Goal: Task Accomplishment & Management: Complete application form

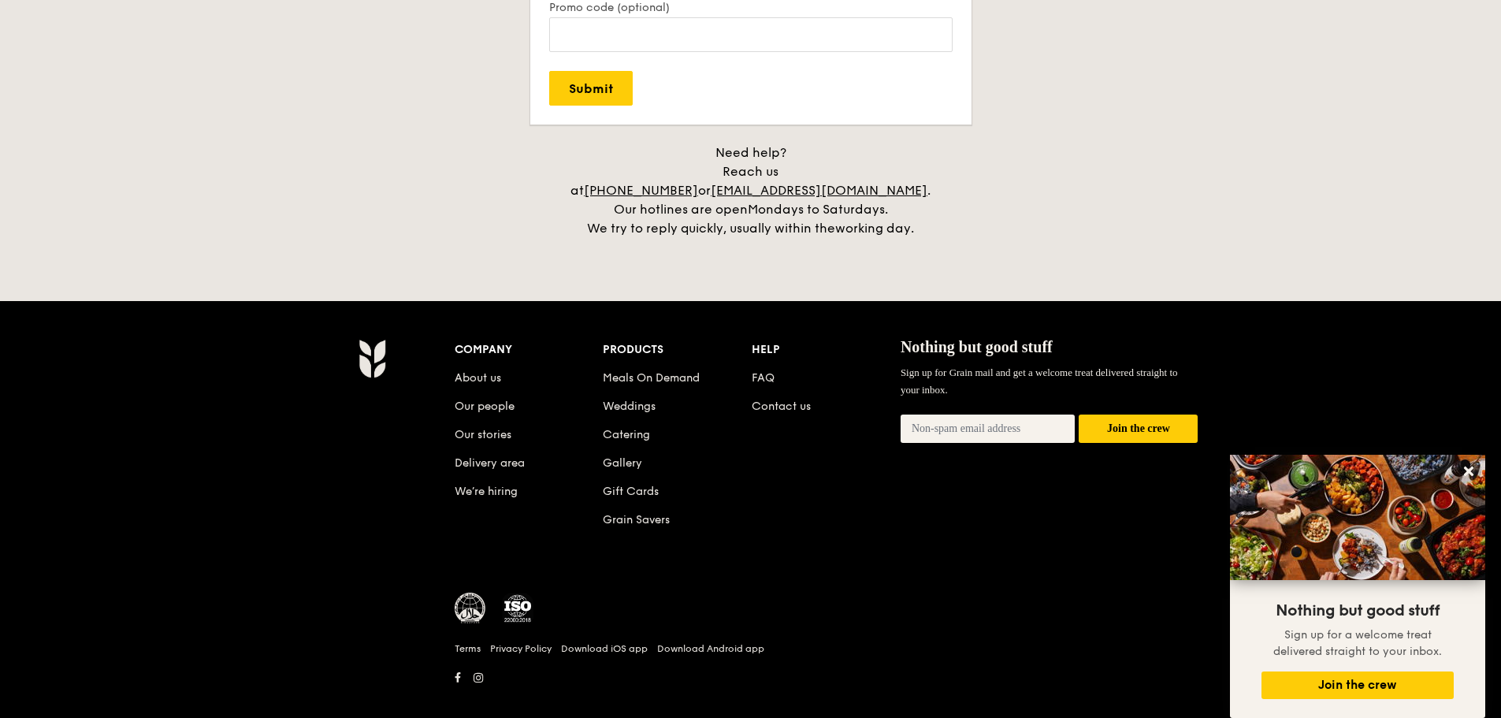
scroll to position [3556, 0]
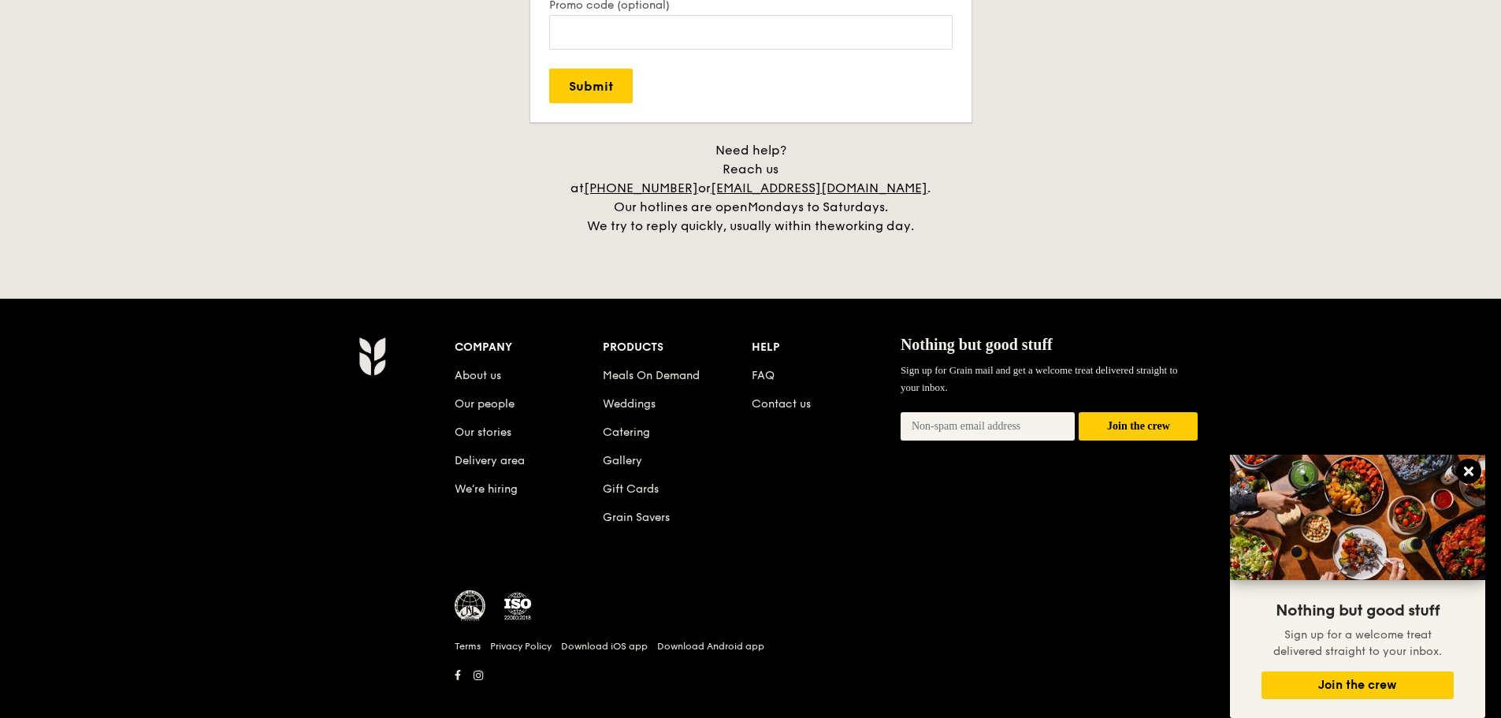
click at [1472, 467] on icon at bounding box center [1468, 471] width 9 height 9
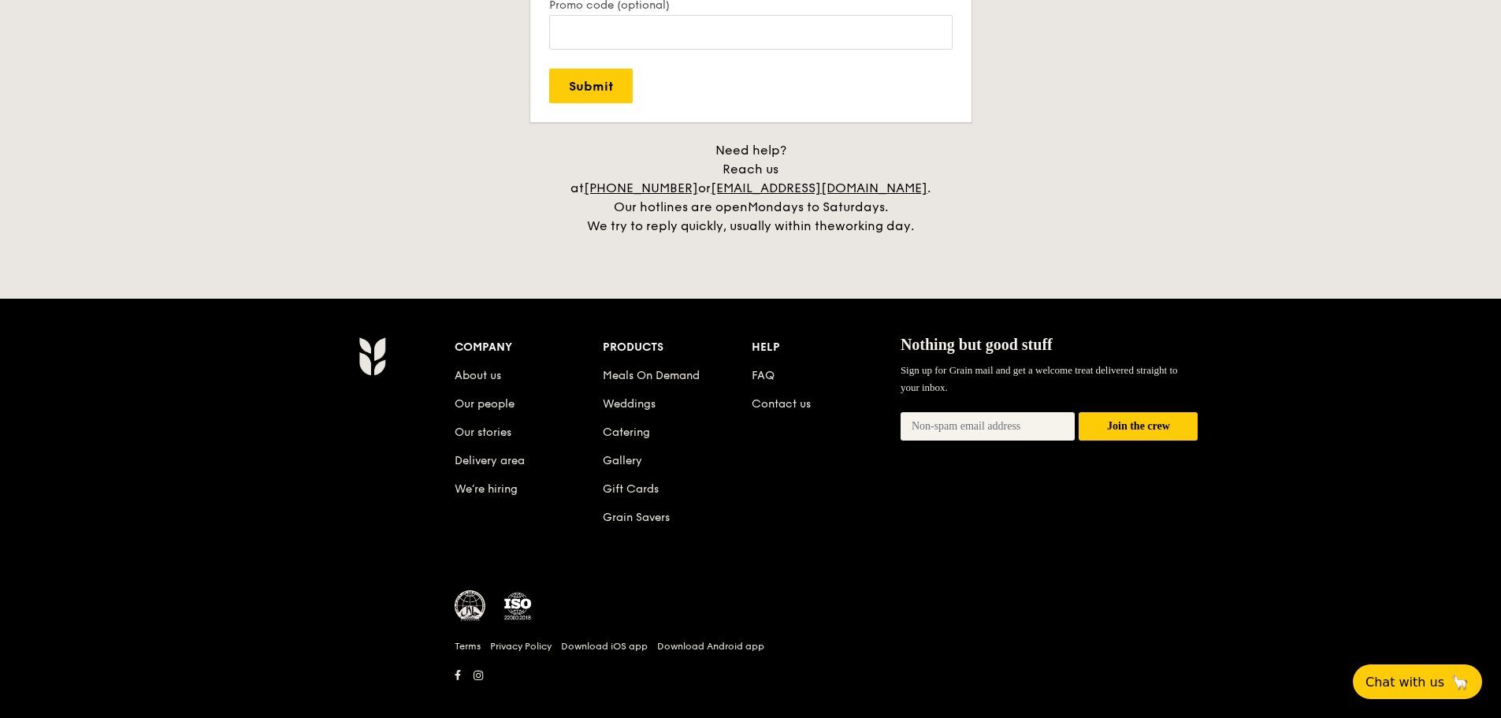
drag, startPoint x: 473, startPoint y: 357, endPoint x: 497, endPoint y: 365, distance: 24.9
click at [497, 364] on li "About us" at bounding box center [529, 373] width 149 height 28
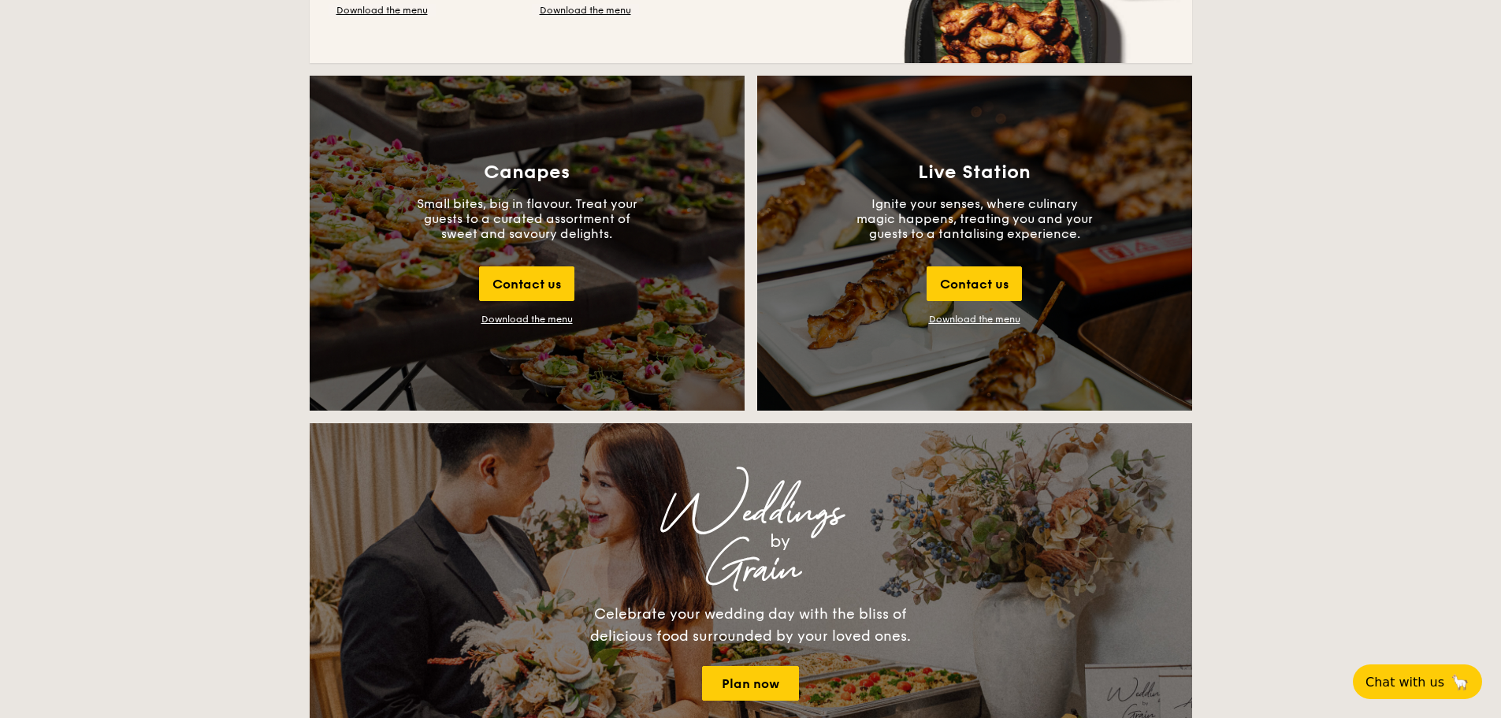
scroll to position [1655, 0]
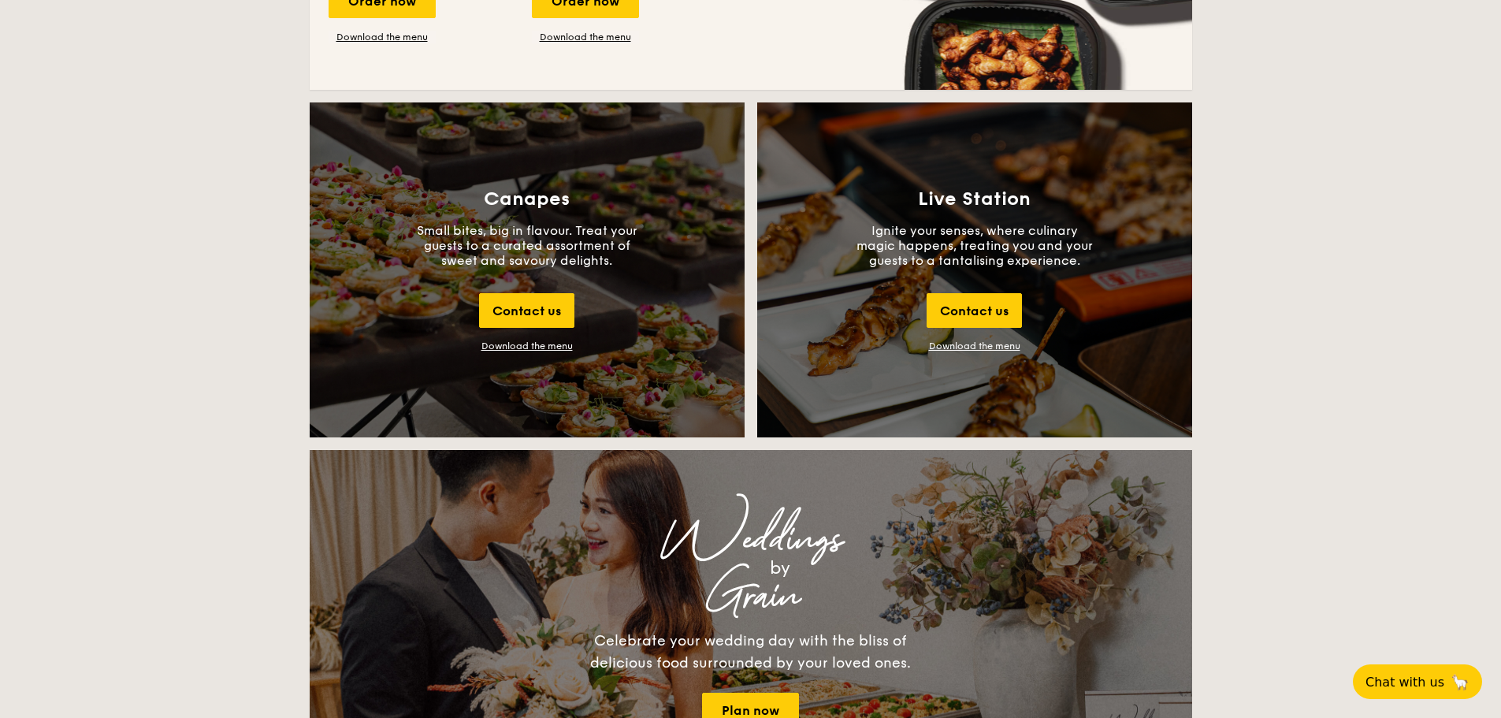
drag, startPoint x: 523, startPoint y: 345, endPoint x: 497, endPoint y: 349, distance: 27.1
drag, startPoint x: 497, startPoint y: 349, endPoint x: 492, endPoint y: 340, distance: 9.9
click at [492, 340] on div "Download the menu" at bounding box center [527, 345] width 91 height 11
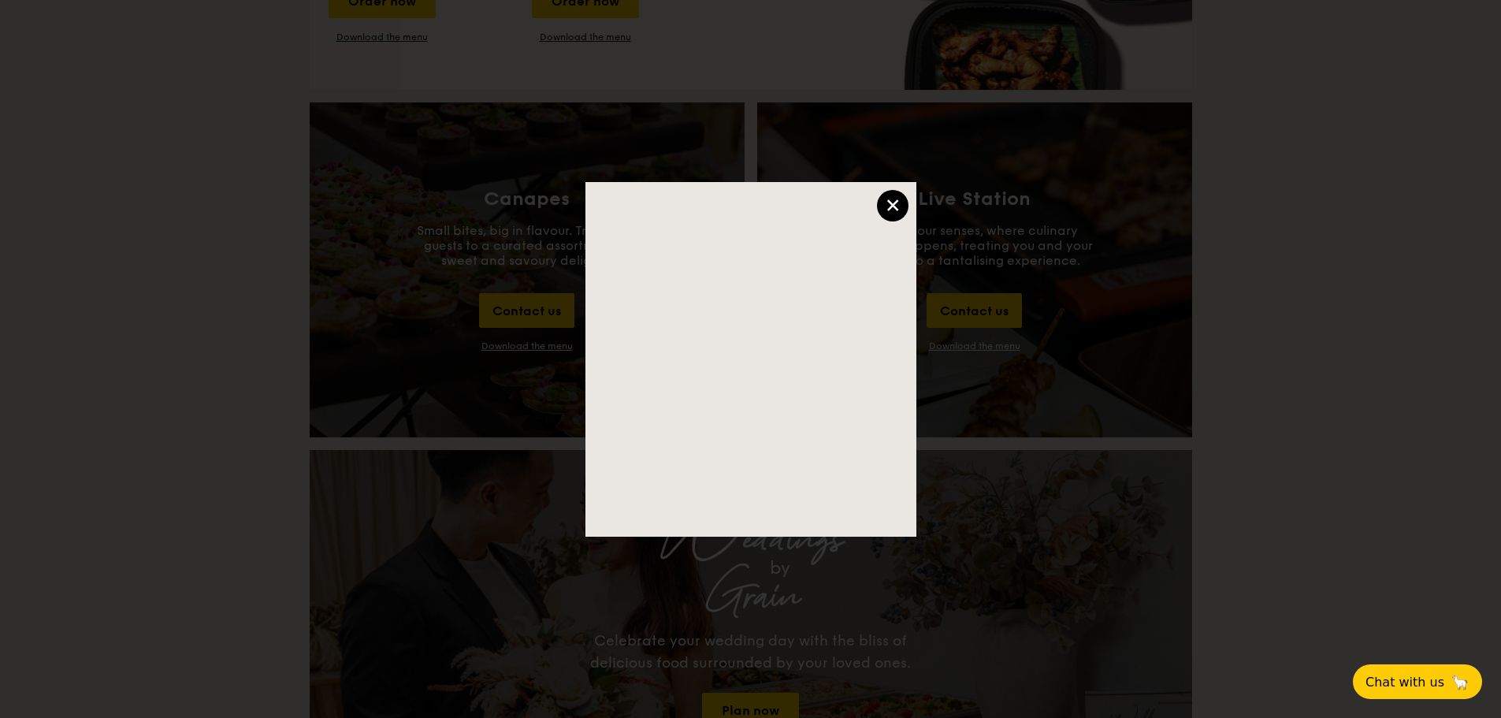
click at [906, 198] on div "×" at bounding box center [893, 206] width 32 height 32
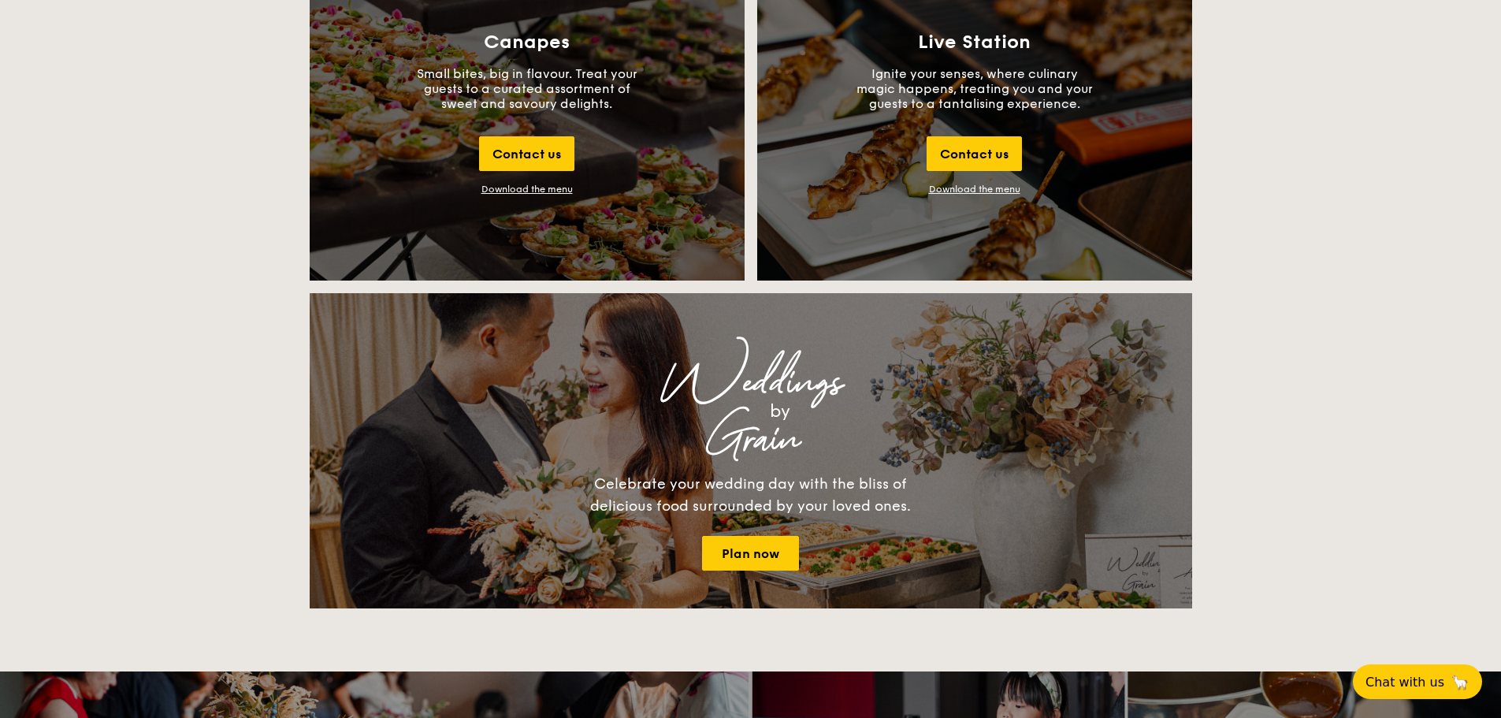
scroll to position [1813, 0]
click at [962, 188] on link "Download the menu" at bounding box center [974, 188] width 91 height 11
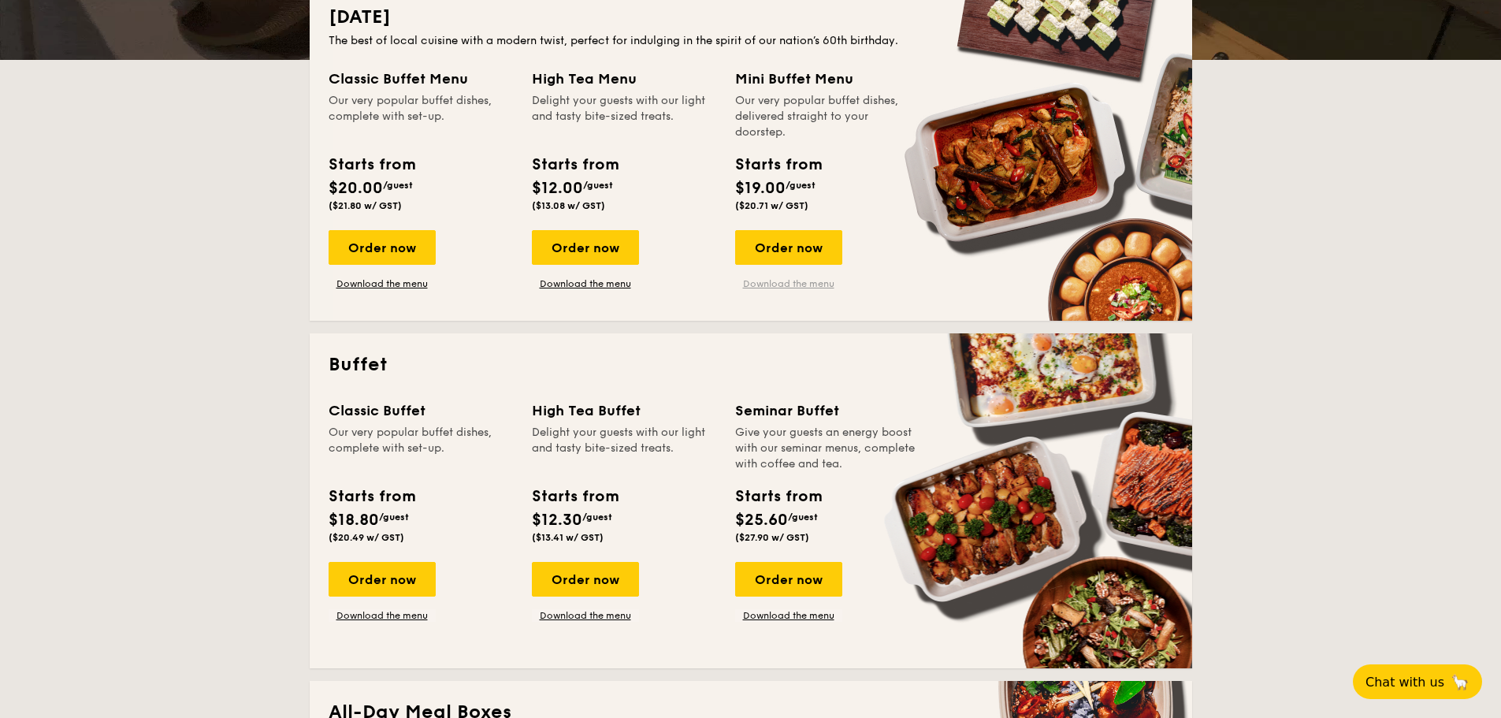
scroll to position [473, 0]
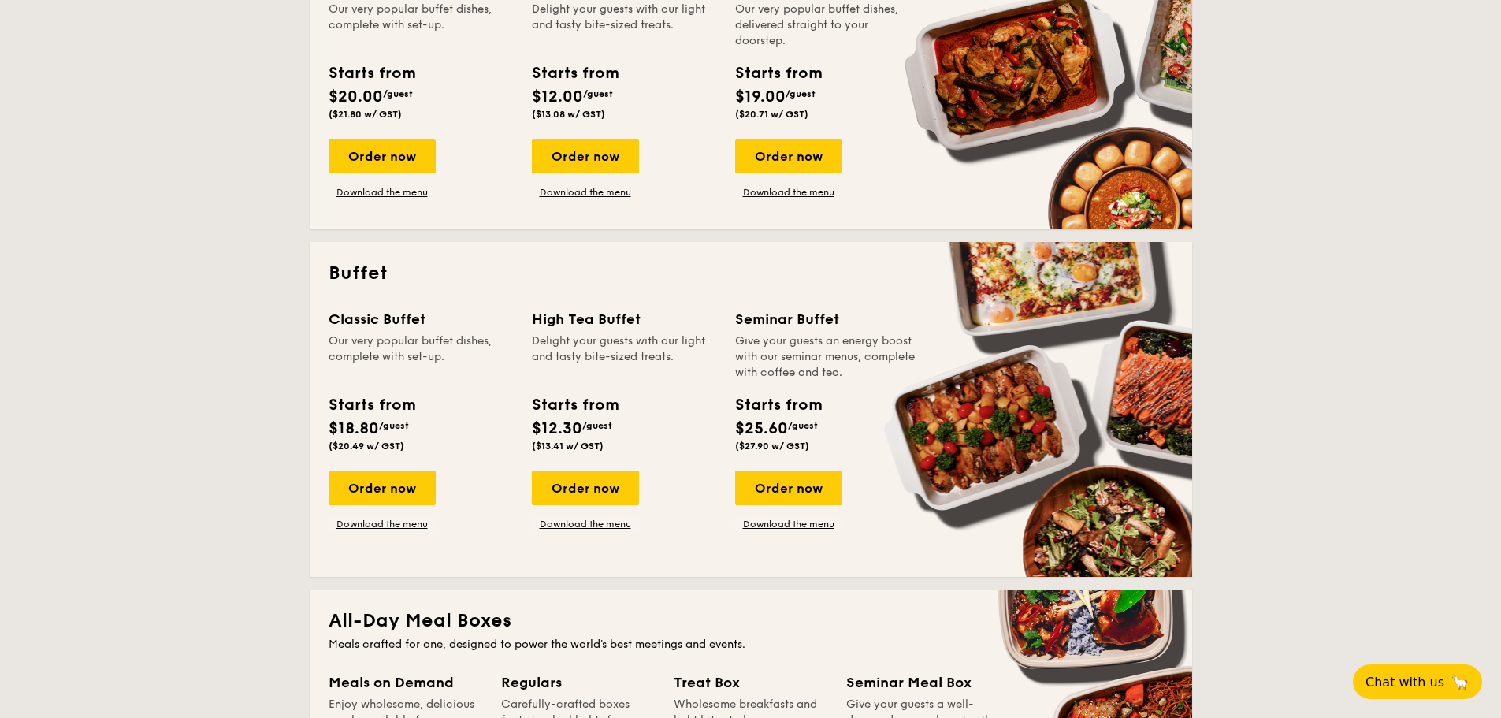
click at [1442, 684] on span "Chat with us" at bounding box center [1404, 682] width 83 height 16
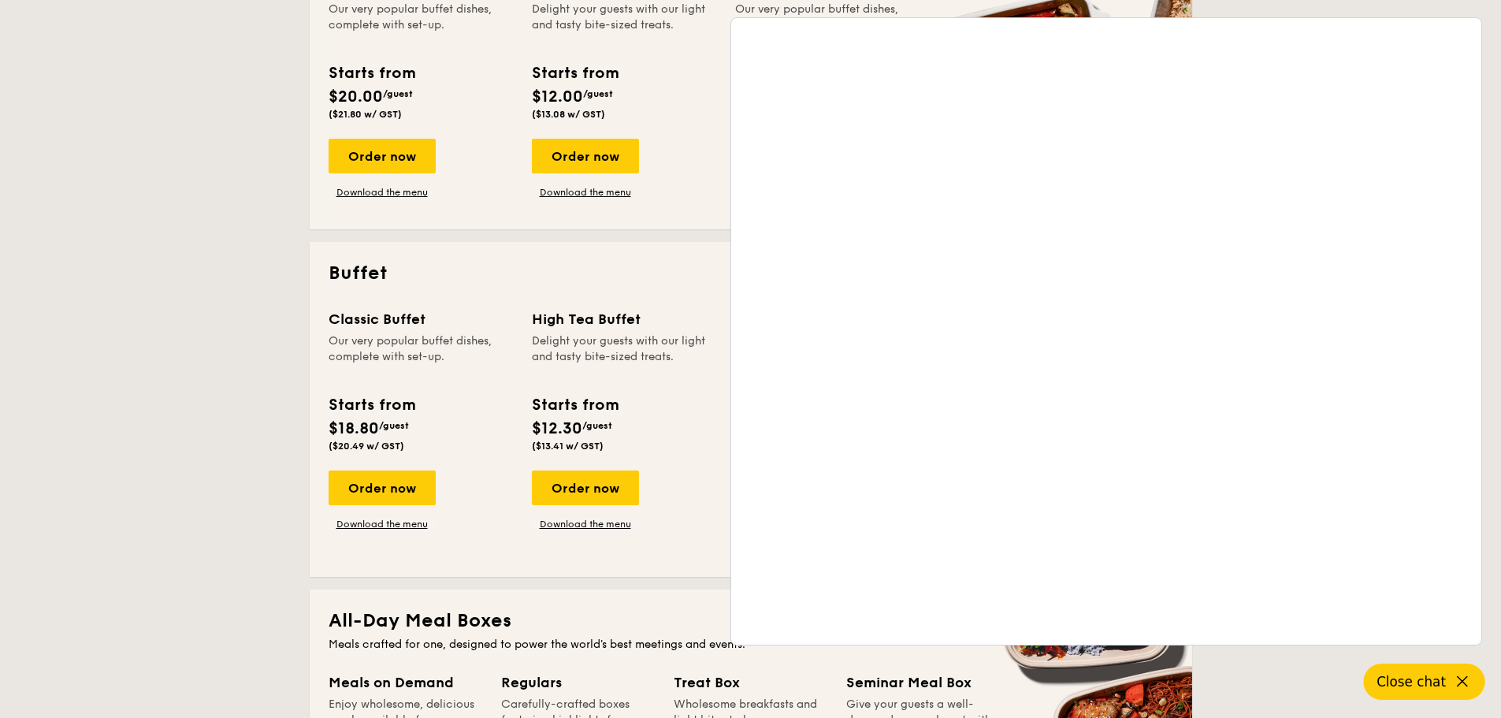
click at [703, 134] on div "High Tea Menu Delight your guests with our light and tasty bite-sized treats. S…" at bounding box center [633, 87] width 203 height 222
click at [1442, 677] on span "Close chat" at bounding box center [1411, 682] width 69 height 16
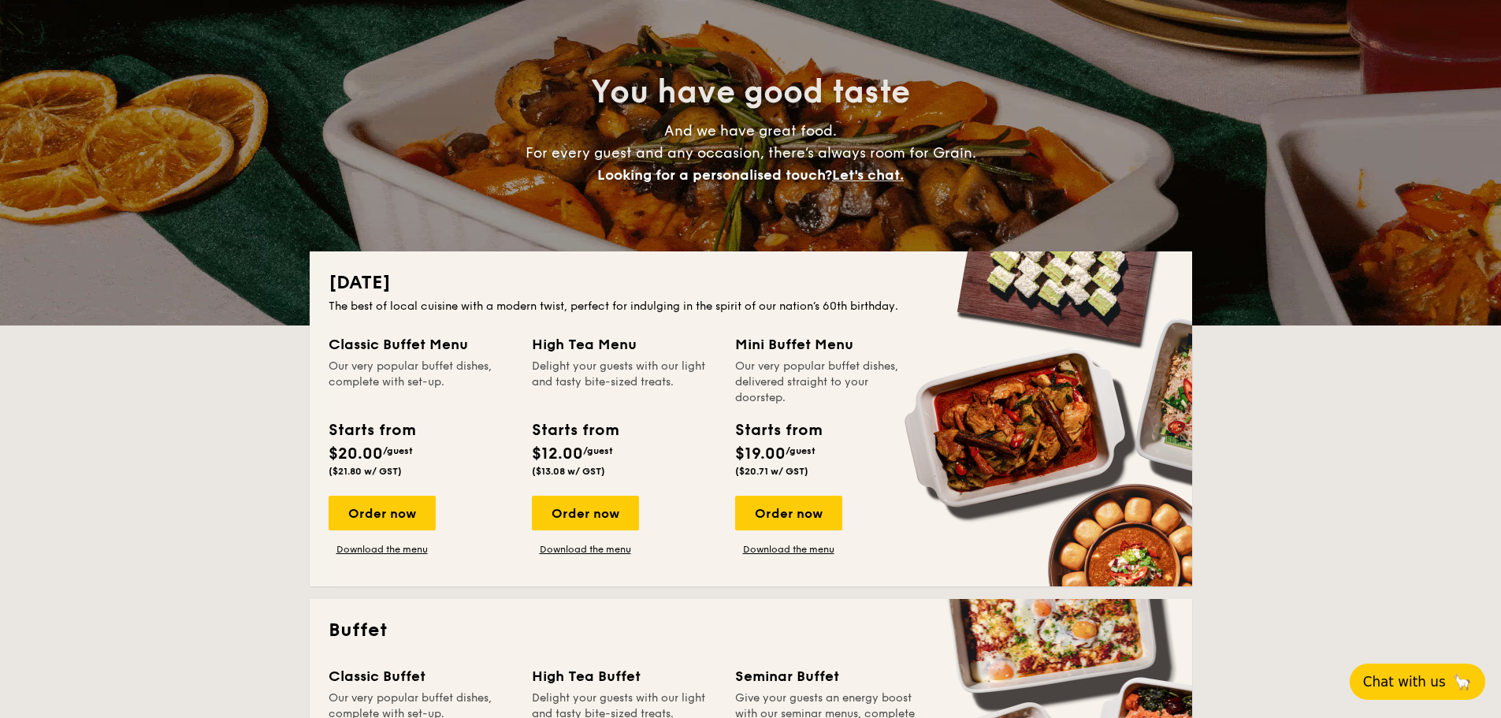
scroll to position [0, 0]
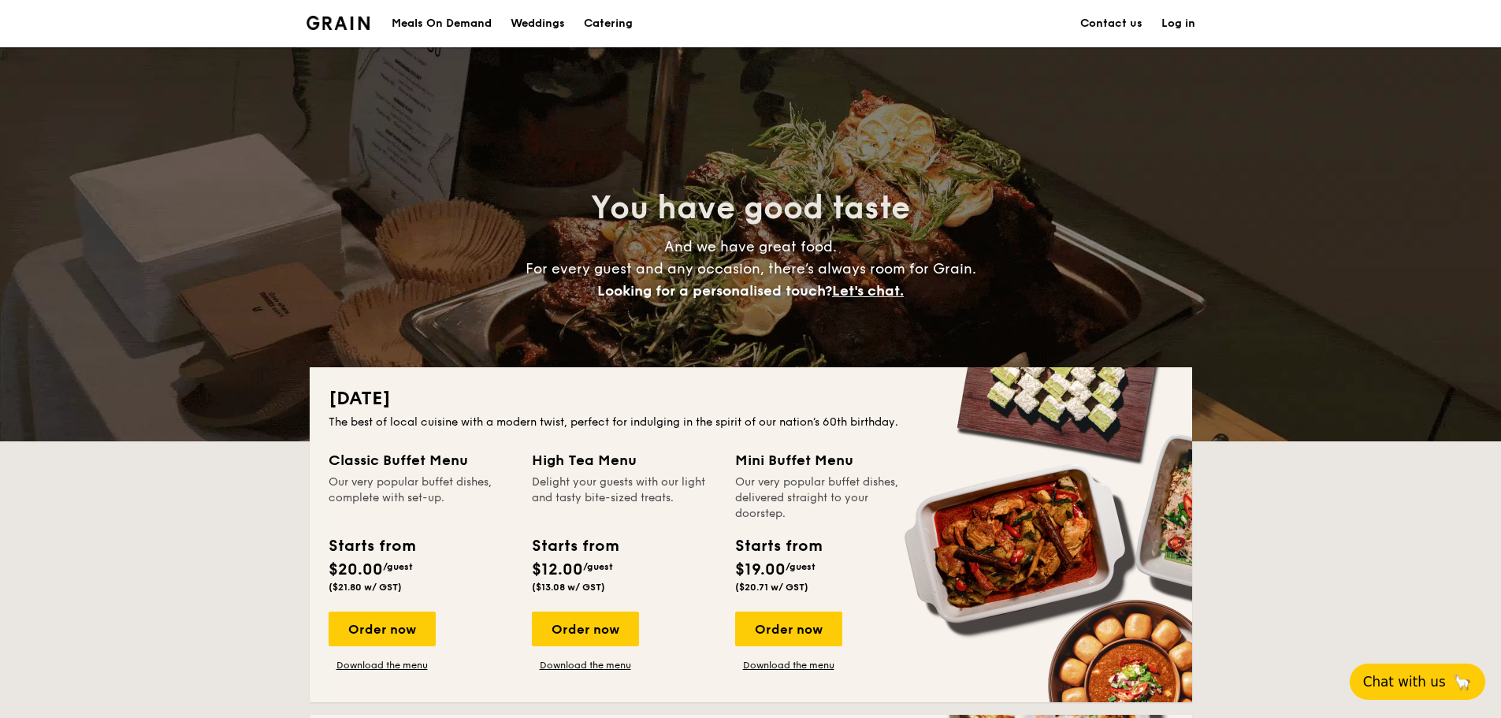
click at [1092, 18] on link "Contact us" at bounding box center [1112, 23] width 62 height 47
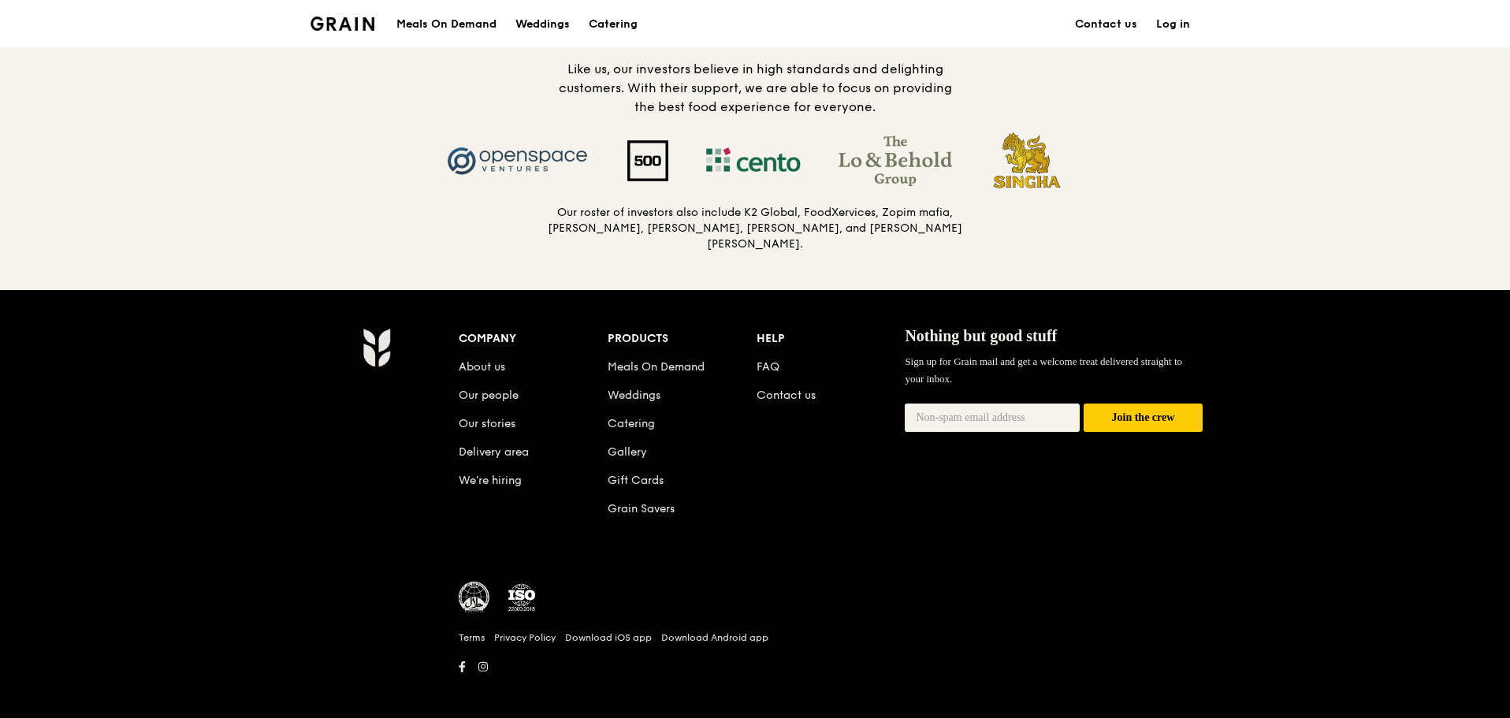
scroll to position [1601, 0]
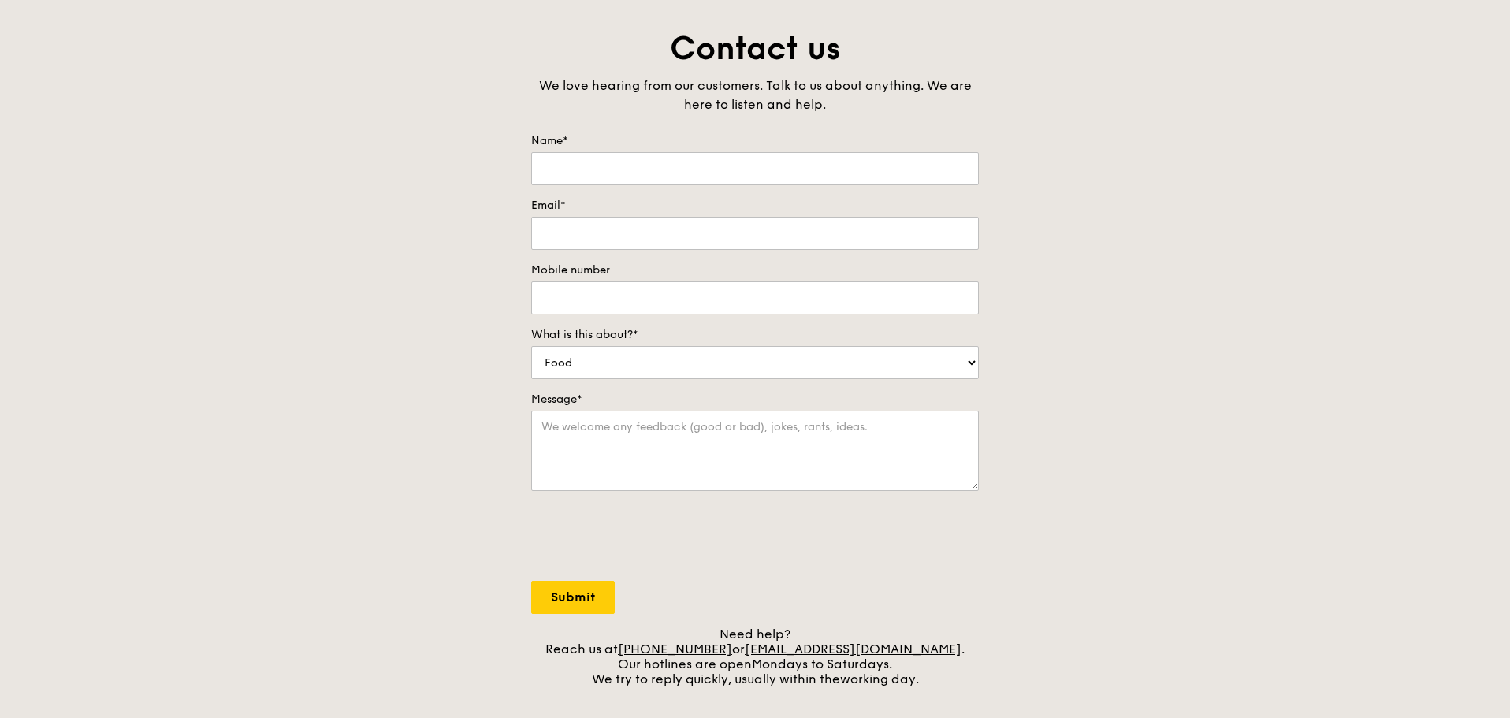
scroll to position [79, 0]
click at [787, 180] on input "Name*" at bounding box center [755, 172] width 448 height 33
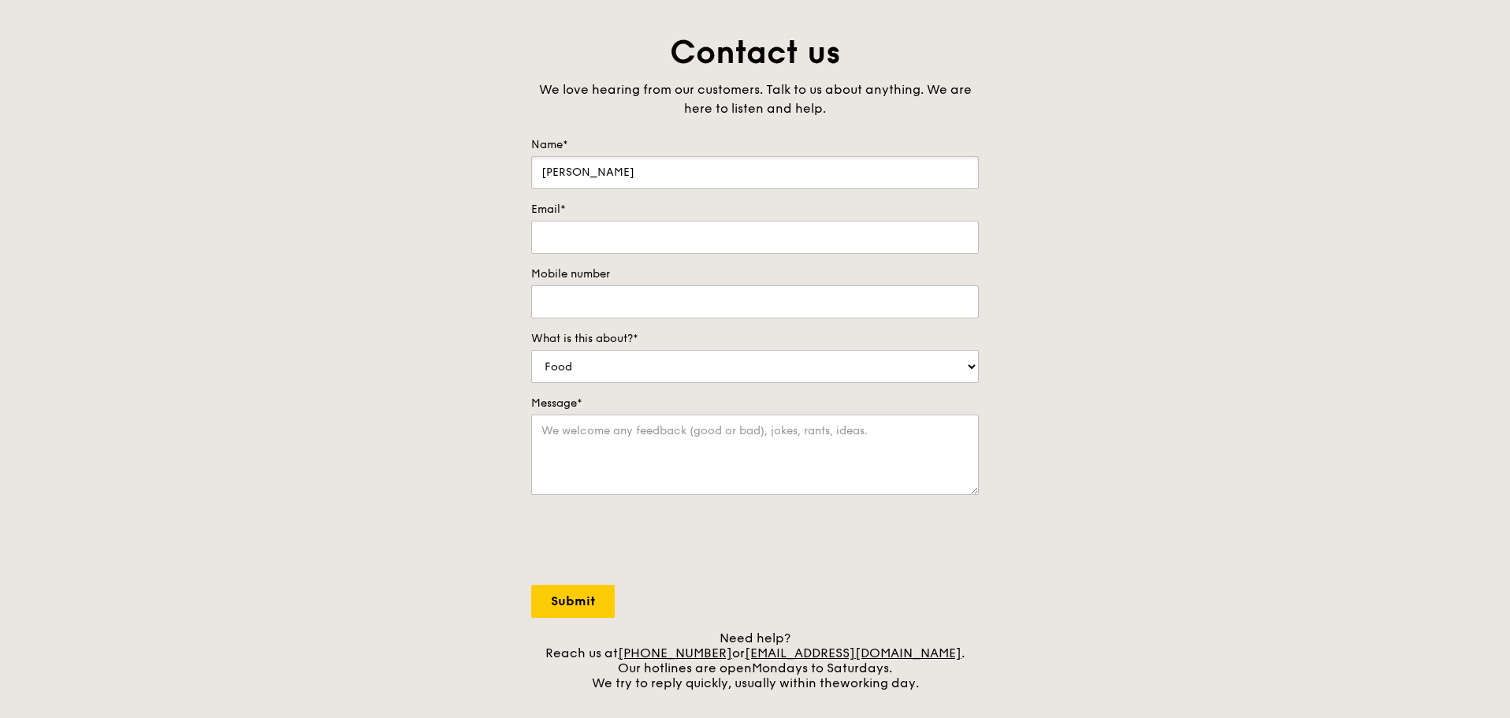
type input "Benji Lim"
type input "benlimyz@gmail.com"
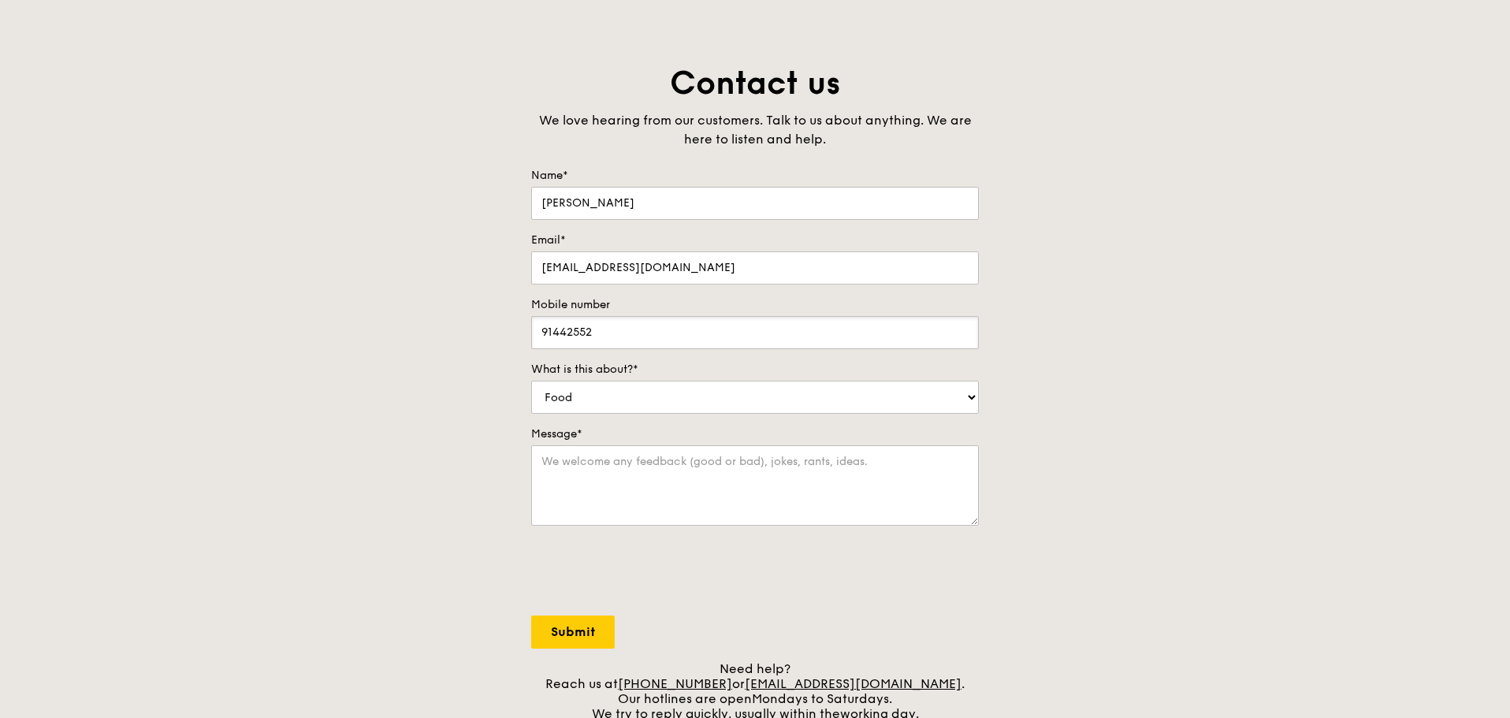
scroll to position [0, 0]
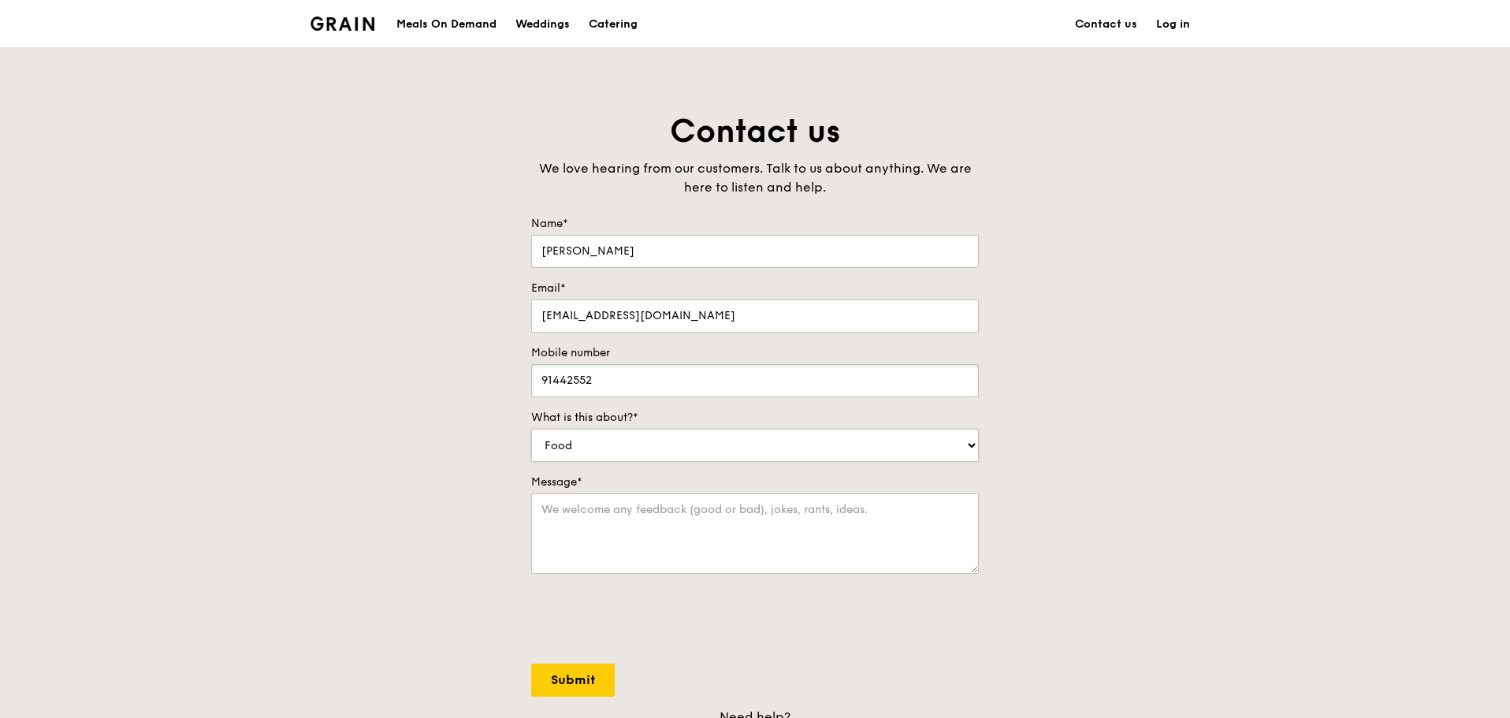
type input "91442552"
click at [857, 441] on select "Food Service Billing/Payment Catering Others" at bounding box center [755, 445] width 448 height 33
select select "Catering"
click at [531, 429] on select "Food Service Billing/Payment Catering Others" at bounding box center [755, 445] width 448 height 33
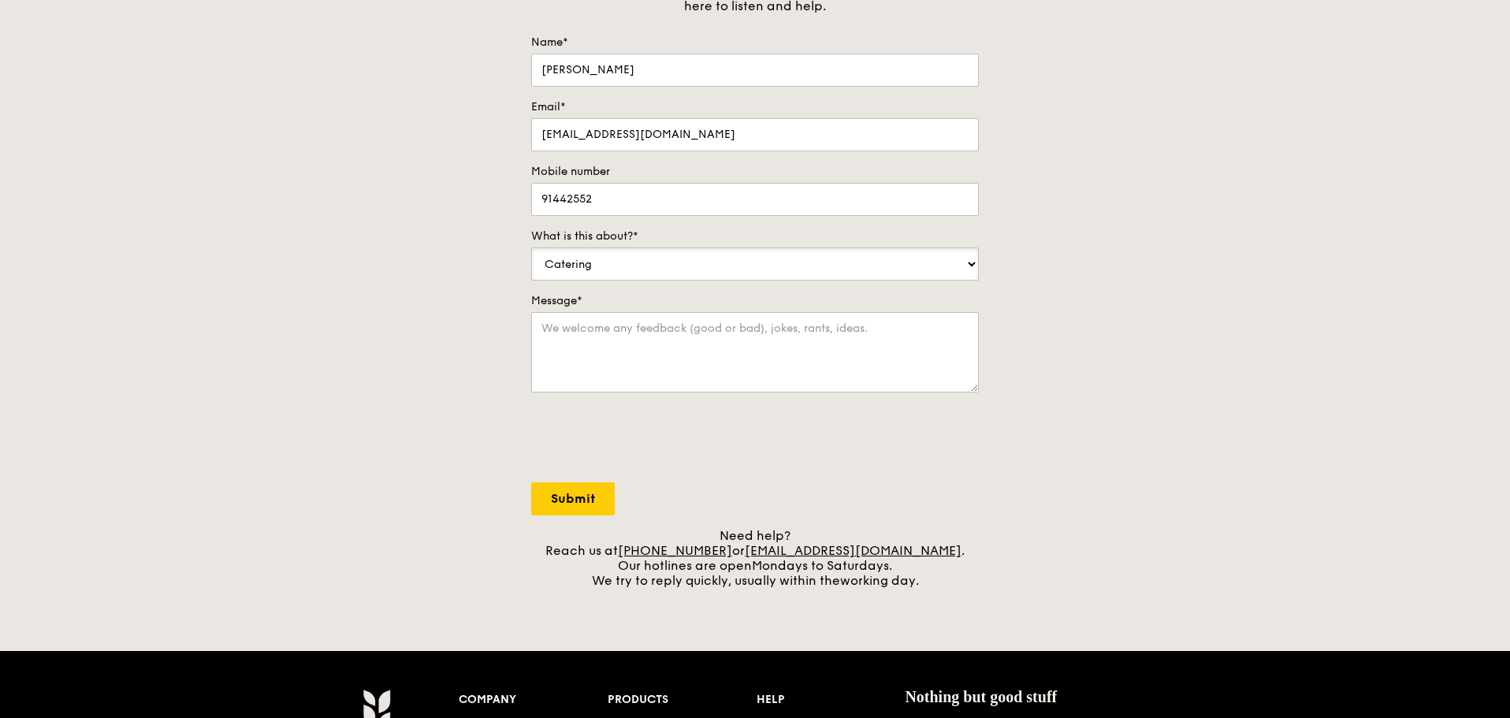
scroll to position [236, 0]
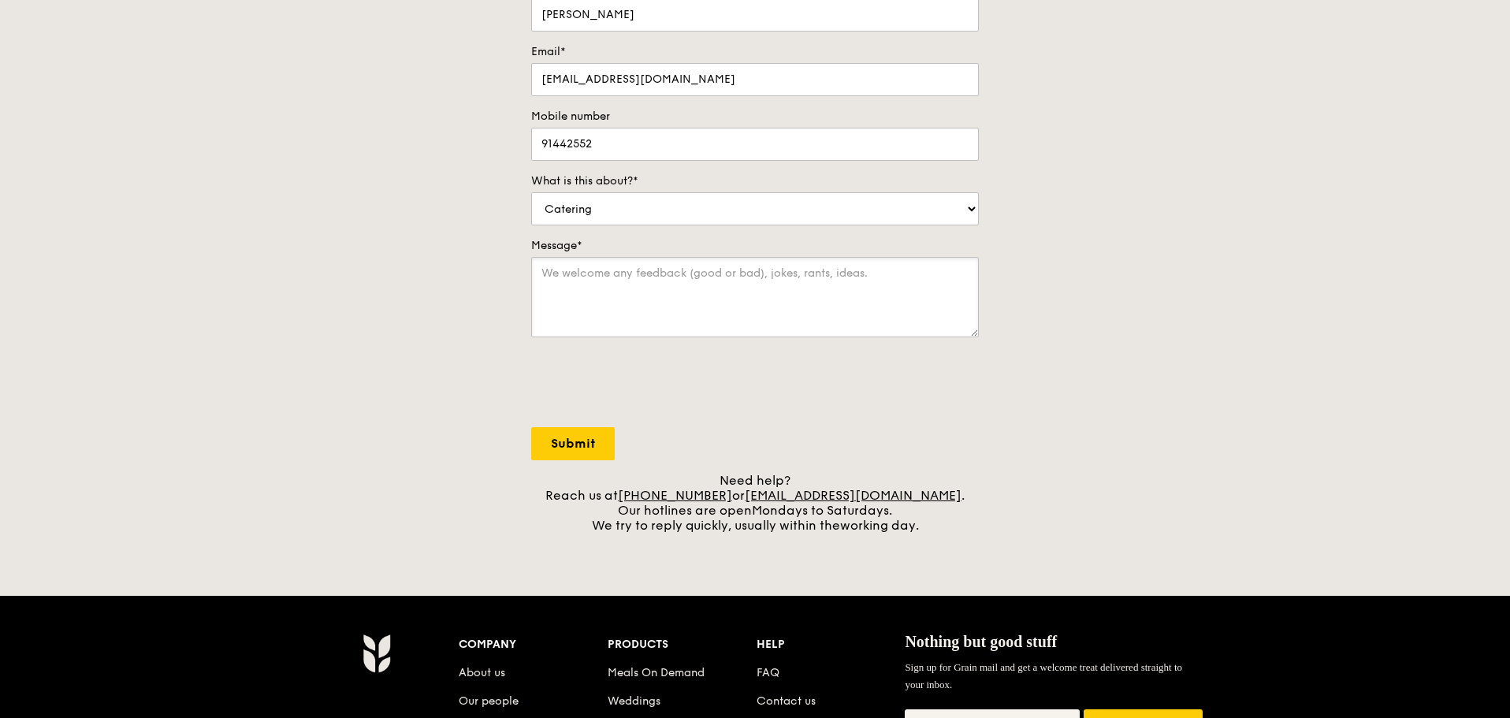
click at [853, 291] on textarea "Message*" at bounding box center [755, 297] width 448 height 80
paste textarea "Signature Sanchoku Wagyu Beef Brisket"
click at [786, 297] on textarea "Hi, I wanted to order the high tea buffet menu, but I also wanted to add on the…" at bounding box center [755, 297] width 448 height 80
click at [609, 323] on textarea "Hi, I wanted to order the high tea buffet menu, but I also wanted to add on the…" at bounding box center [755, 297] width 448 height 80
click at [708, 327] on textarea "Hi, I wanted to order the high tea buffet menu, but I also wanted to add on the…" at bounding box center [755, 297] width 448 height 80
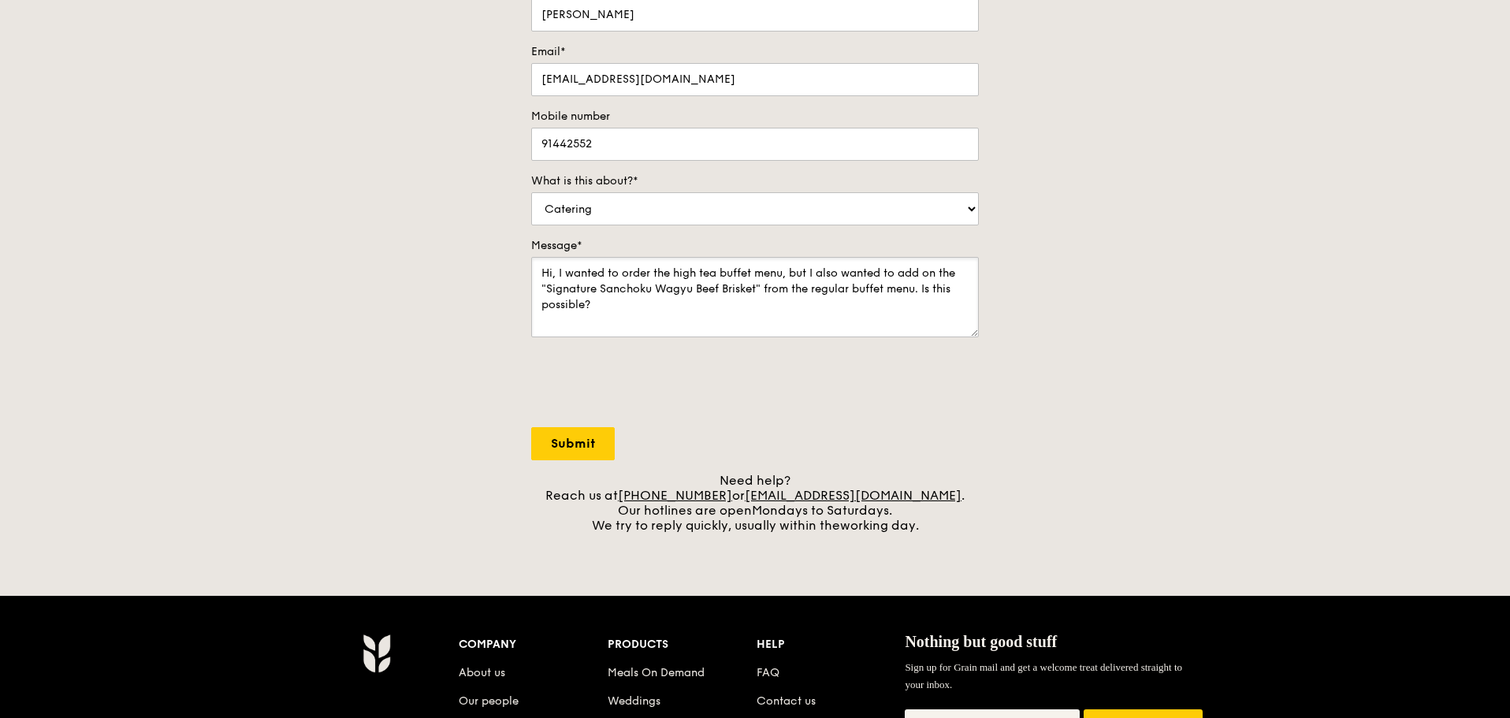
click at [652, 270] on textarea "Hi, I wanted to order the high tea buffet menu, but I also wanted to add on the…" at bounding box center [755, 297] width 448 height 80
type textarea "Hi, I wanted to order from the high tea buffet menu, but I also wanted to add o…"
click at [576, 453] on input "Submit" at bounding box center [573, 443] width 84 height 33
select select "Food"
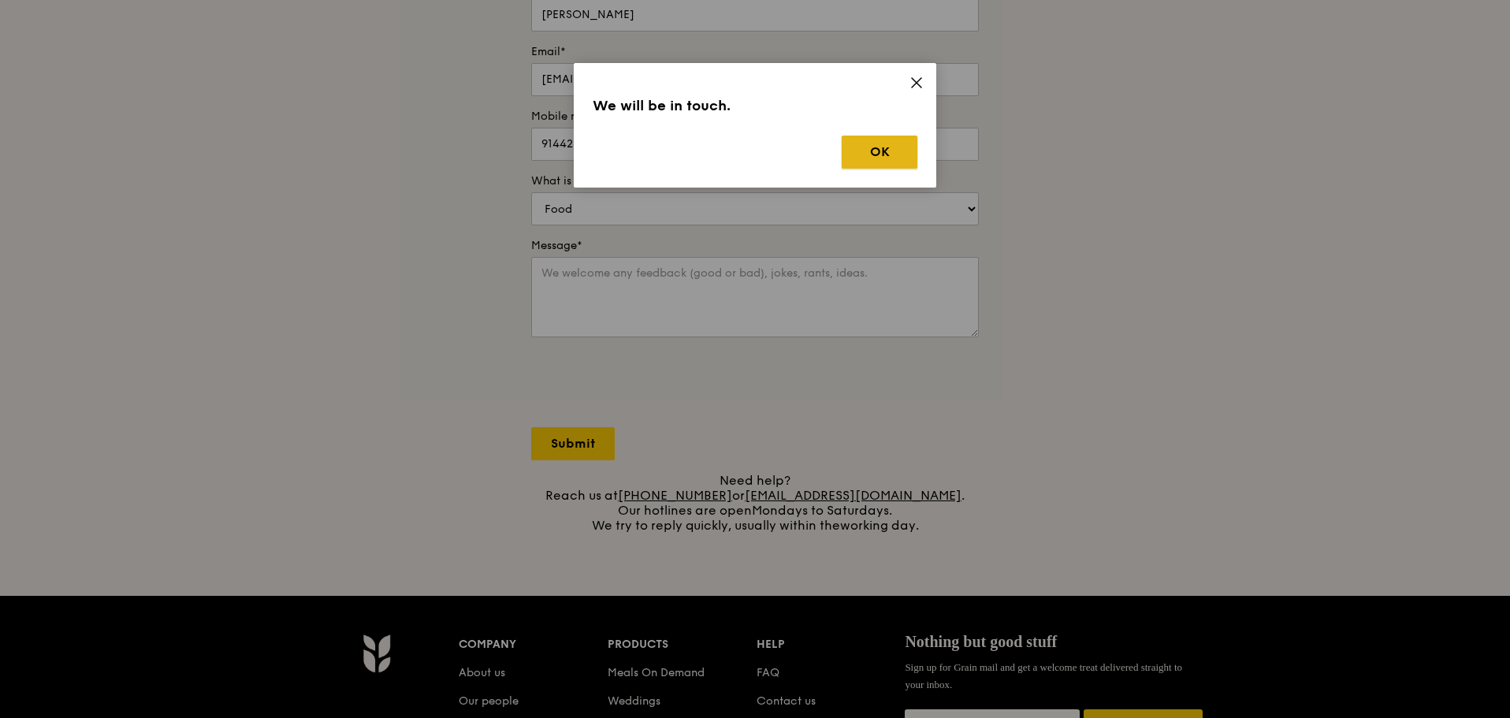
click at [895, 154] on button "OK" at bounding box center [880, 152] width 76 height 33
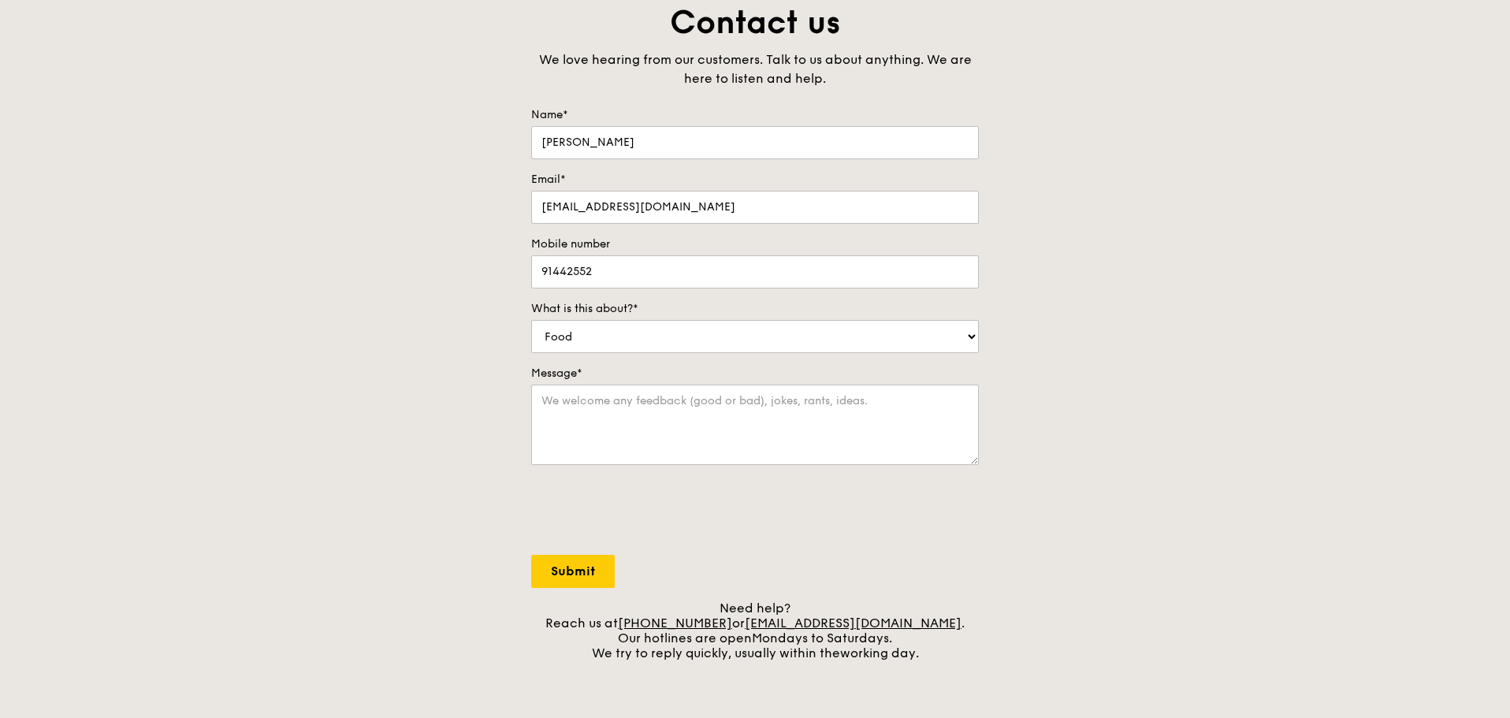
scroll to position [0, 0]
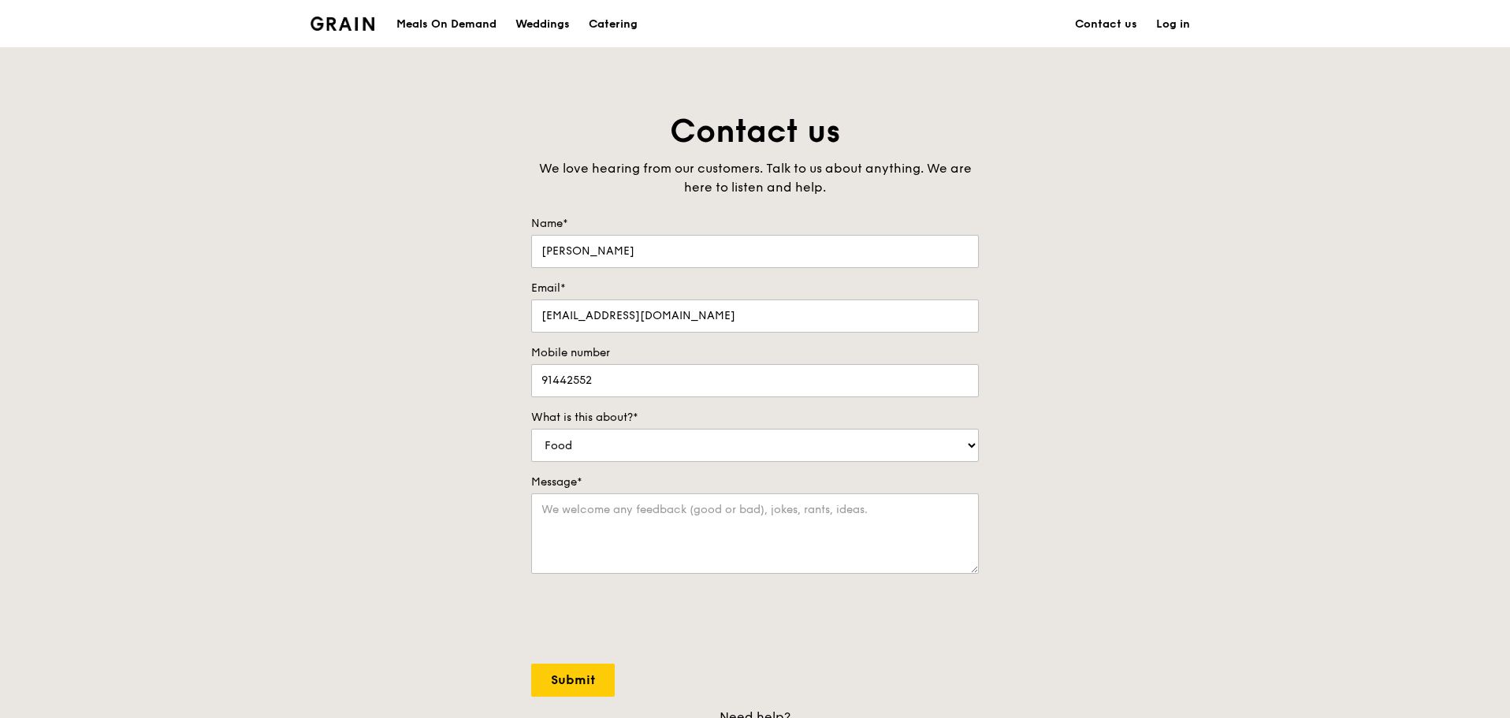
click at [616, 20] on div "Catering" at bounding box center [613, 24] width 49 height 47
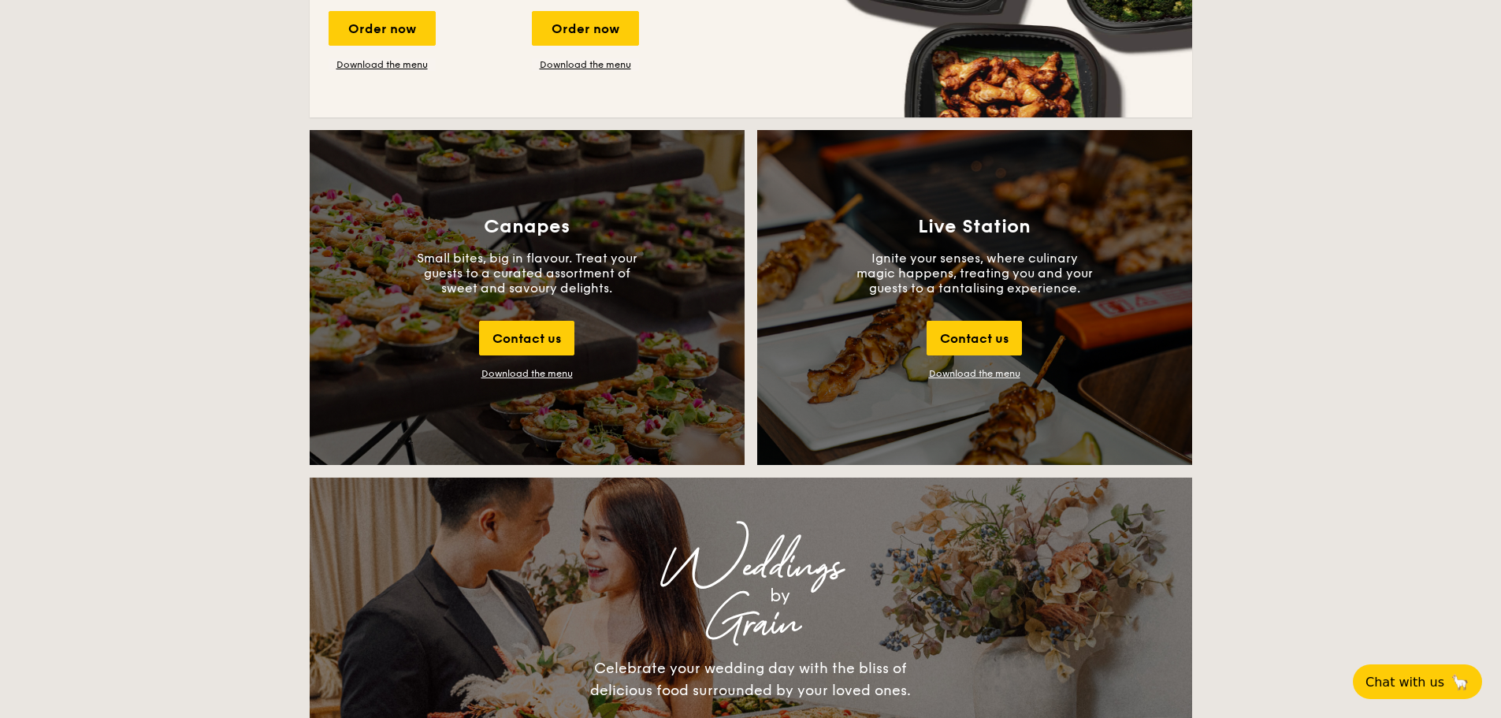
scroll to position [1655, 0]
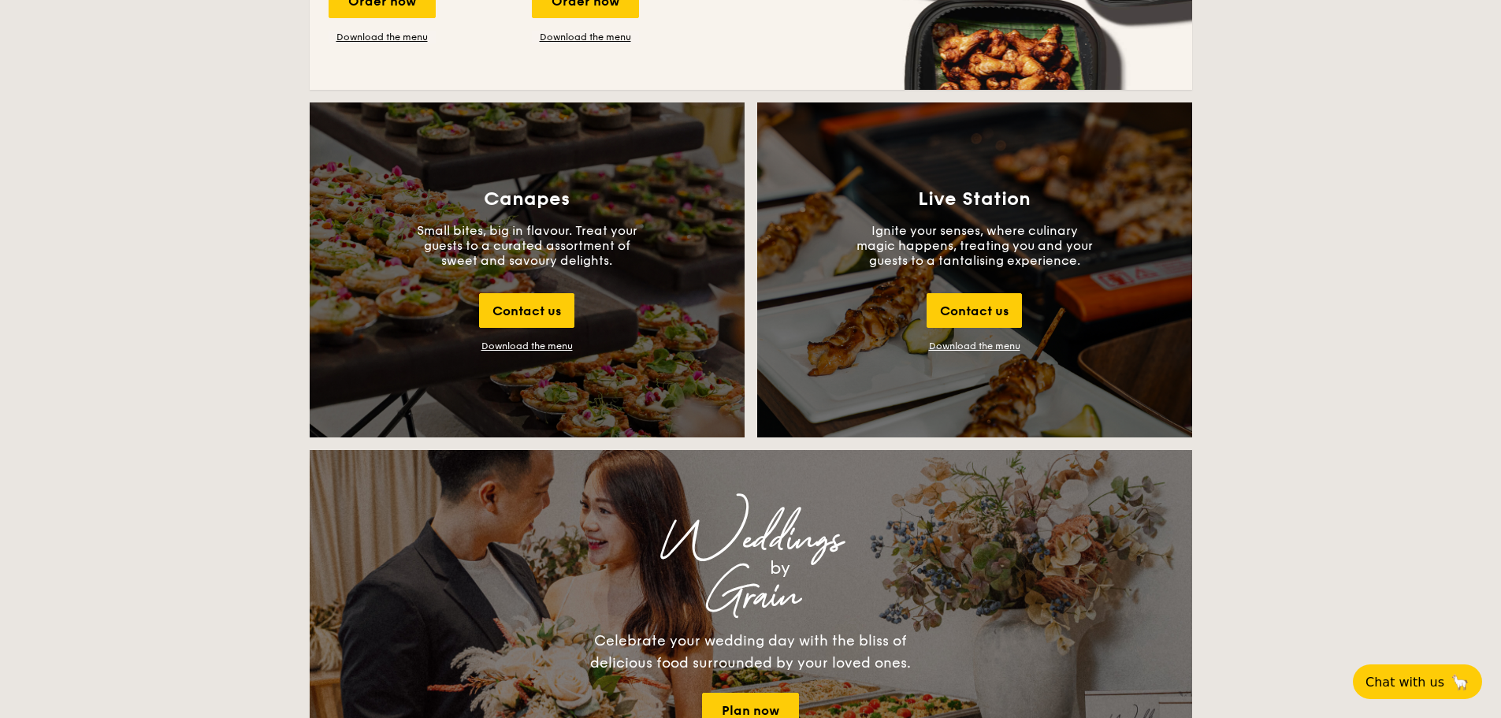
drag, startPoint x: 552, startPoint y: 345, endPoint x: 536, endPoint y: 351, distance: 17.4
click at [536, 351] on div "Download the menu" at bounding box center [527, 345] width 91 height 11
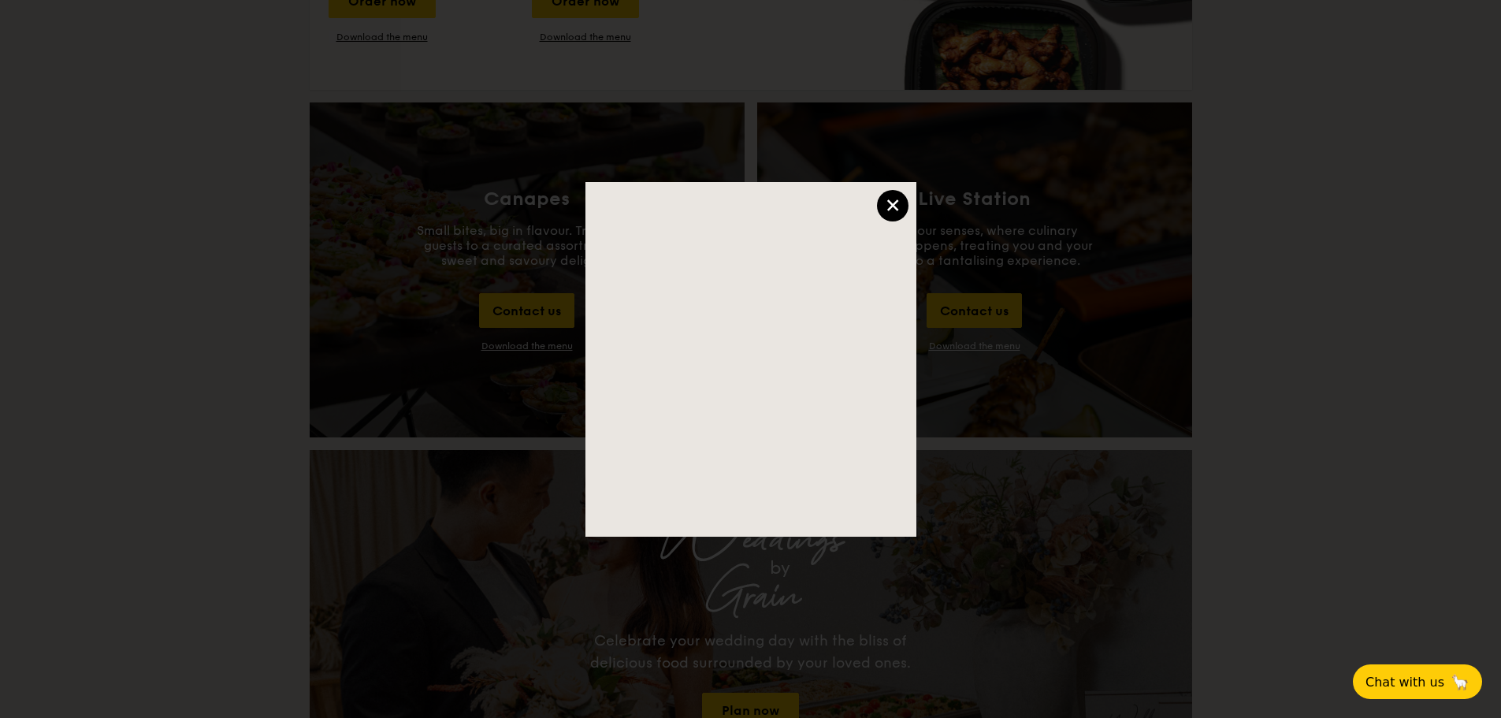
click at [898, 203] on div "×" at bounding box center [893, 206] width 32 height 32
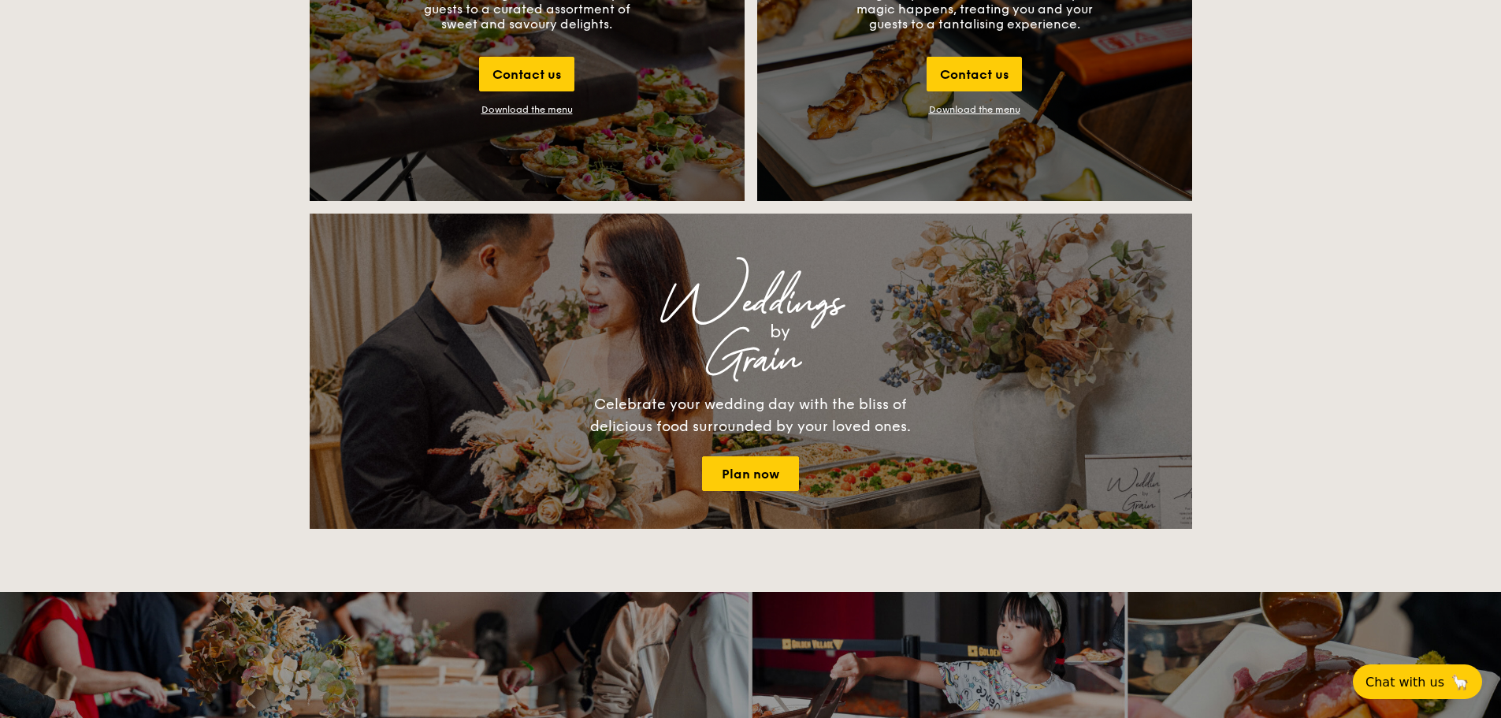
scroll to position [1813, 0]
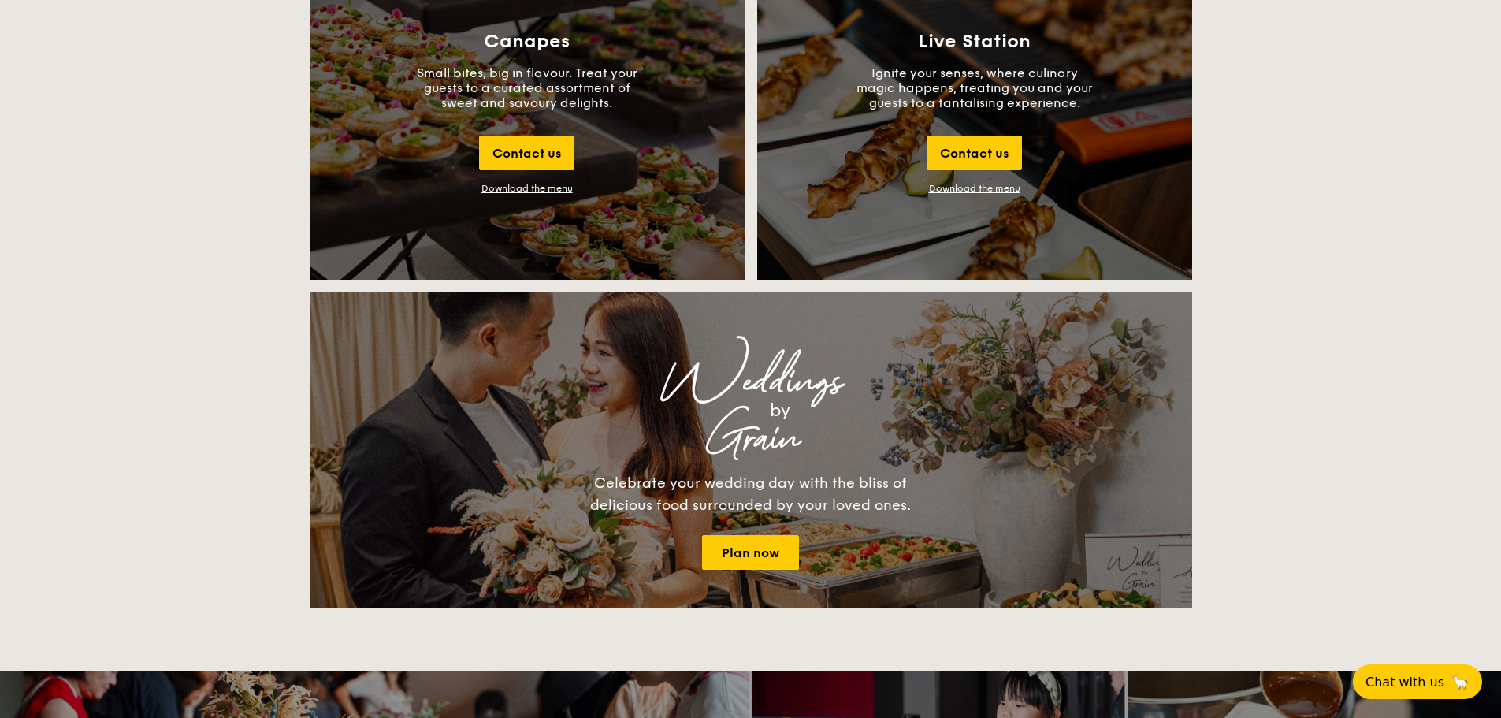
click at [971, 185] on link "Download the menu" at bounding box center [974, 188] width 91 height 11
